Goal: Navigation & Orientation: Find specific page/section

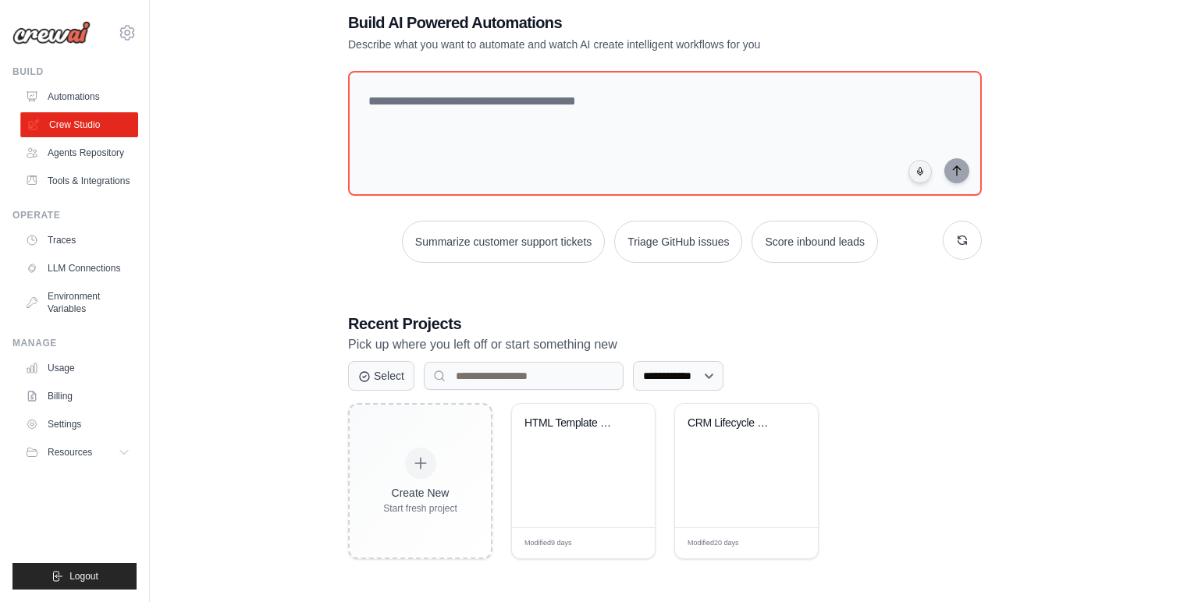
click at [76, 118] on link "Crew Studio" at bounding box center [79, 124] width 118 height 25
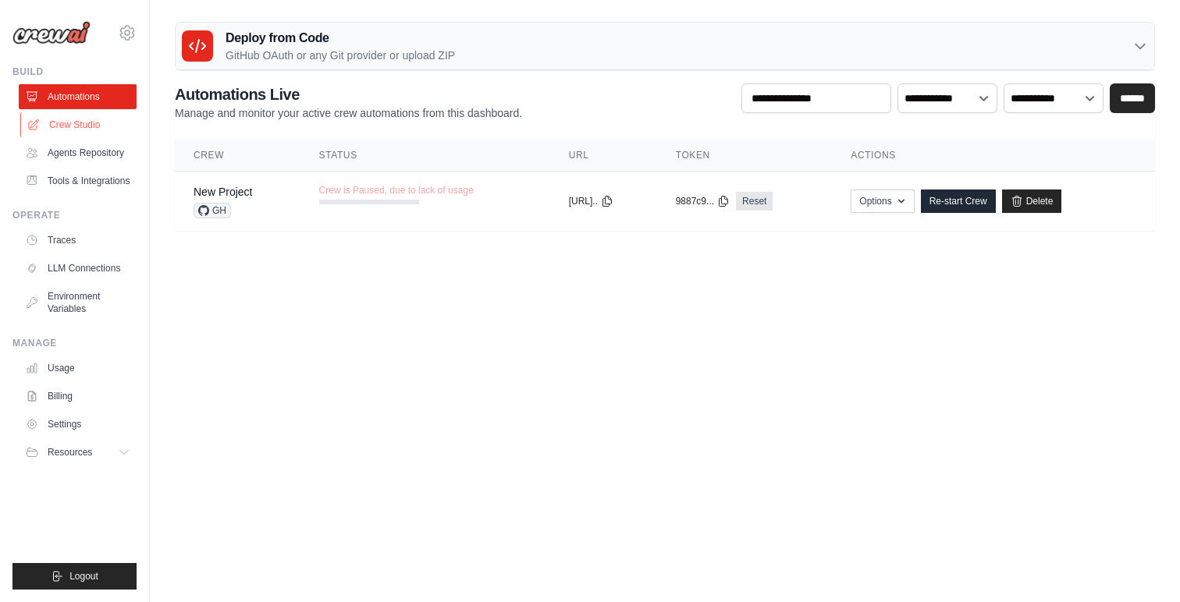
click at [61, 122] on link "Crew Studio" at bounding box center [79, 124] width 118 height 25
